Goal: Ask a question

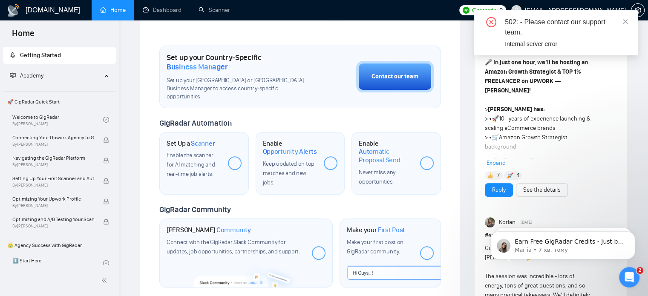
scroll to position [256, 0]
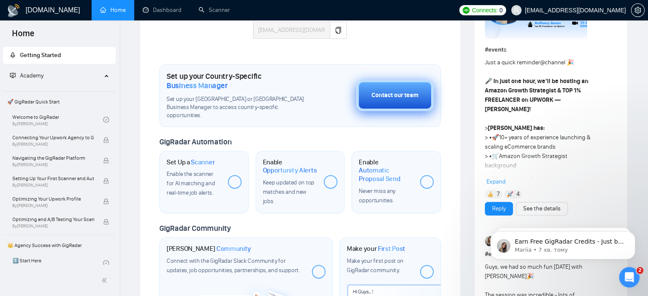
click at [393, 91] on div "Contact our team" at bounding box center [394, 95] width 47 height 9
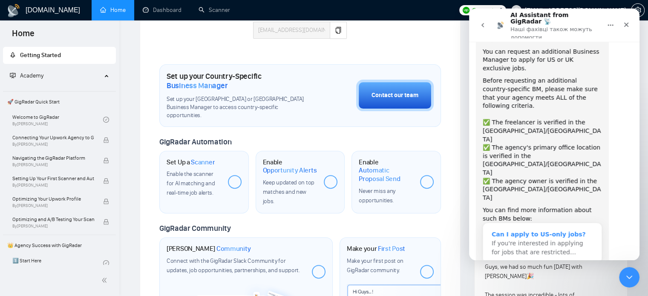
scroll to position [0, 0]
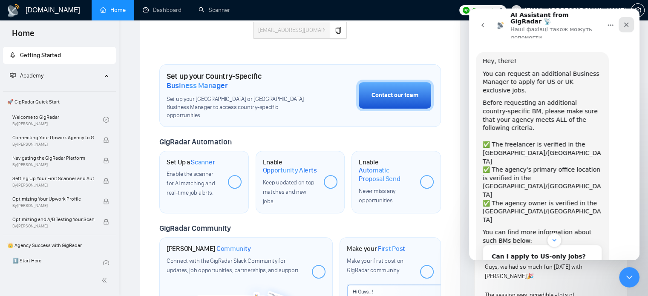
click at [627, 22] on icon "Закрити" at bounding box center [626, 24] width 7 height 7
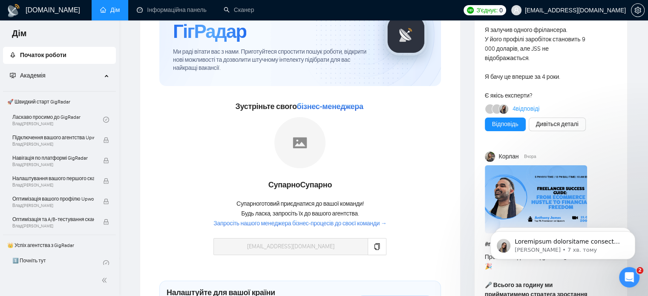
scroll to position [85, 0]
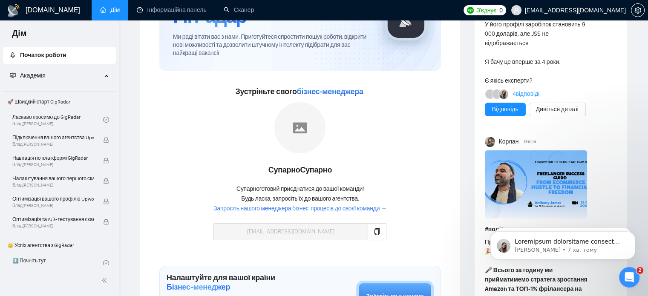
click at [285, 207] on font "Запросіть нашого менеджера бізнес-процесів до своєї команди →" at bounding box center [299, 208] width 173 height 7
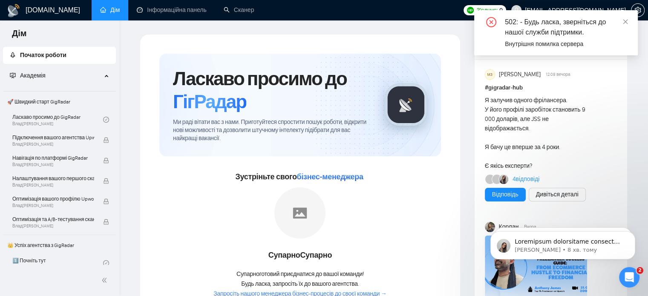
click at [629, 22] on div "502: - Будь ласка, зверніться до нашої служби підтримки. Внутрішня помилка серв…" at bounding box center [556, 32] width 164 height 45
click at [621, 22] on div "502: - Будь ласка, зверніться до нашої служби підтримки." at bounding box center [566, 27] width 123 height 20
click at [627, 22] on icon "близько" at bounding box center [625, 22] width 6 height 6
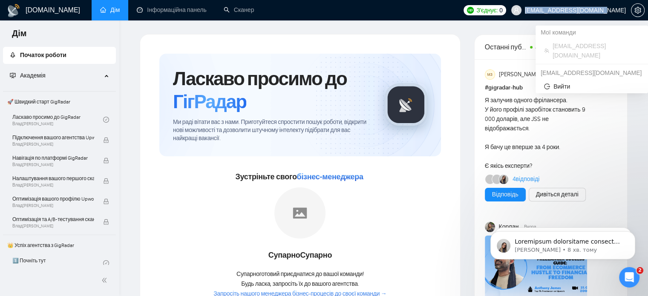
drag, startPoint x: 554, startPoint y: 11, endPoint x: 625, endPoint y: 11, distance: 70.7
click at [625, 11] on font "[EMAIL_ADDRESS][DOMAIN_NAME]" at bounding box center [575, 10] width 101 height 7
copy font "[EMAIL_ADDRESS][DOMAIN_NAME]"
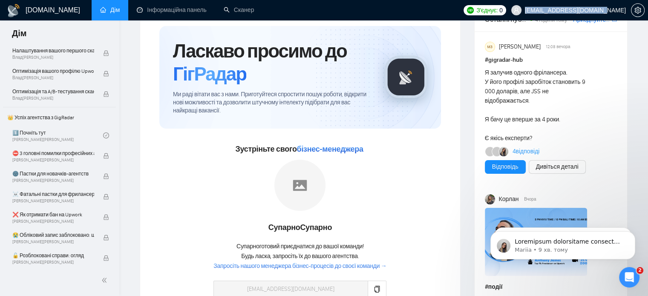
scroll to position [43, 0]
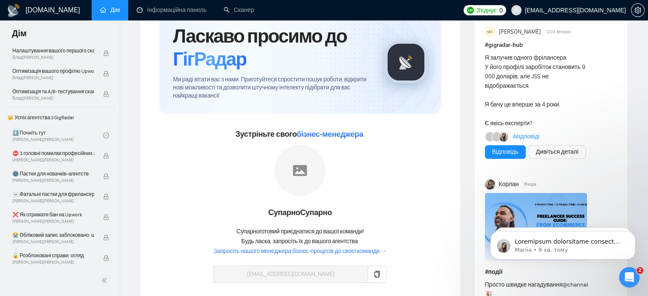
click at [319, 133] on font "бізнес-менеджера" at bounding box center [330, 134] width 66 height 9
click at [290, 175] on img at bounding box center [299, 170] width 51 height 51
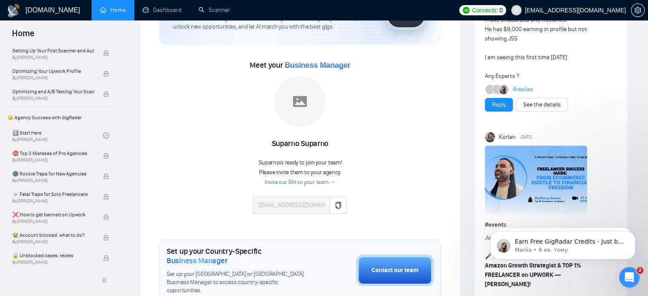
scroll to position [85, 0]
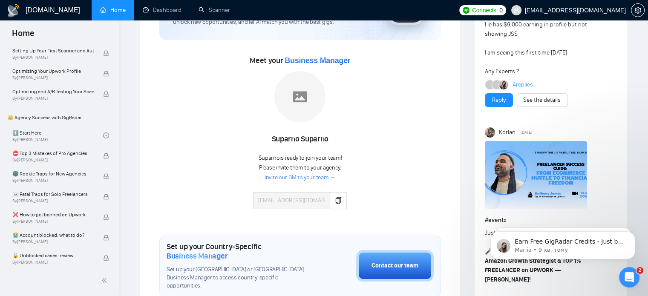
drag, startPoint x: 403, startPoint y: 115, endPoint x: 397, endPoint y: 116, distance: 5.6
click at [403, 115] on div "Meet your Business Manager [PERSON_NAME] Suparno is ready to join your team! Pl…" at bounding box center [300, 136] width 282 height 164
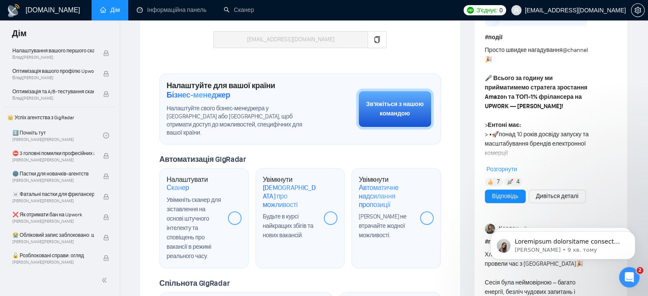
scroll to position [298, 0]
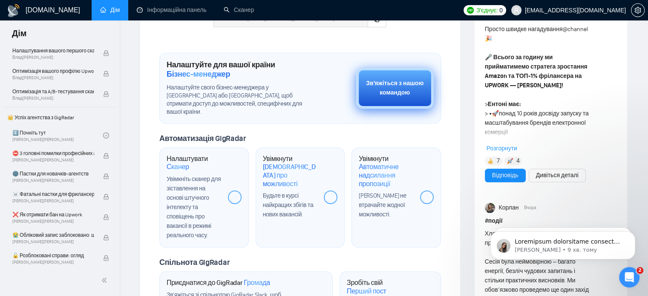
click at [392, 87] on font "Зв'яжіться з нашою командою" at bounding box center [395, 88] width 58 height 17
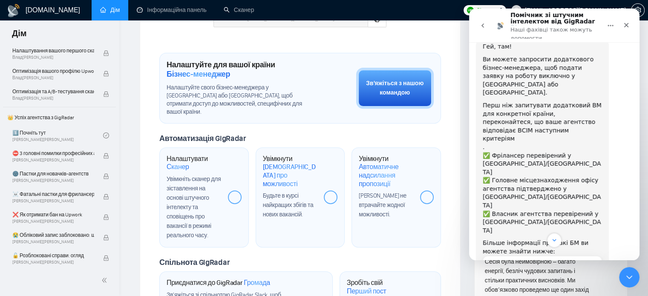
scroll to position [0, 0]
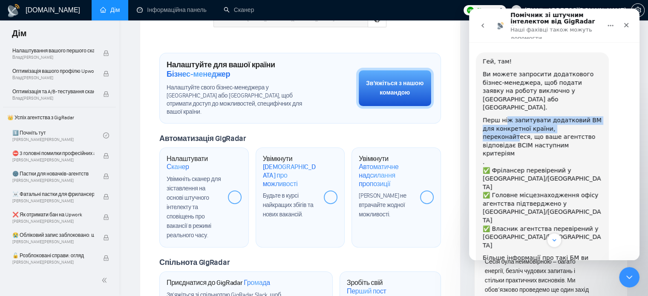
drag, startPoint x: 507, startPoint y: 104, endPoint x: 567, endPoint y: 114, distance: 61.3
click at [567, 117] on font "Перш ніж запитувати додатковий BM для конкретної країни, переконайтеся, що ваше…" at bounding box center [542, 137] width 119 height 40
click at [621, 25] on div "Закрити" at bounding box center [626, 24] width 15 height 15
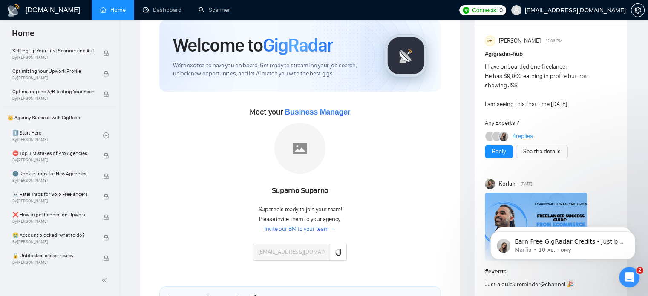
scroll to position [85, 0]
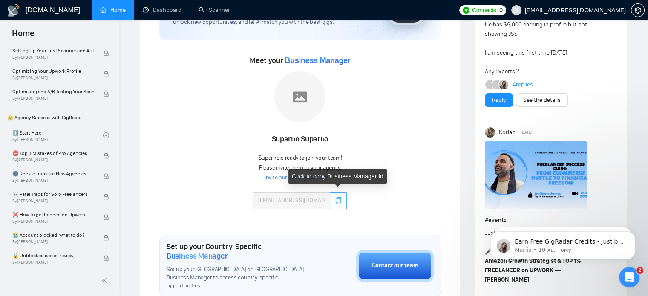
click at [339, 200] on icon "copy" at bounding box center [339, 200] width 6 height 7
